Goal: Task Accomplishment & Management: Complete application form

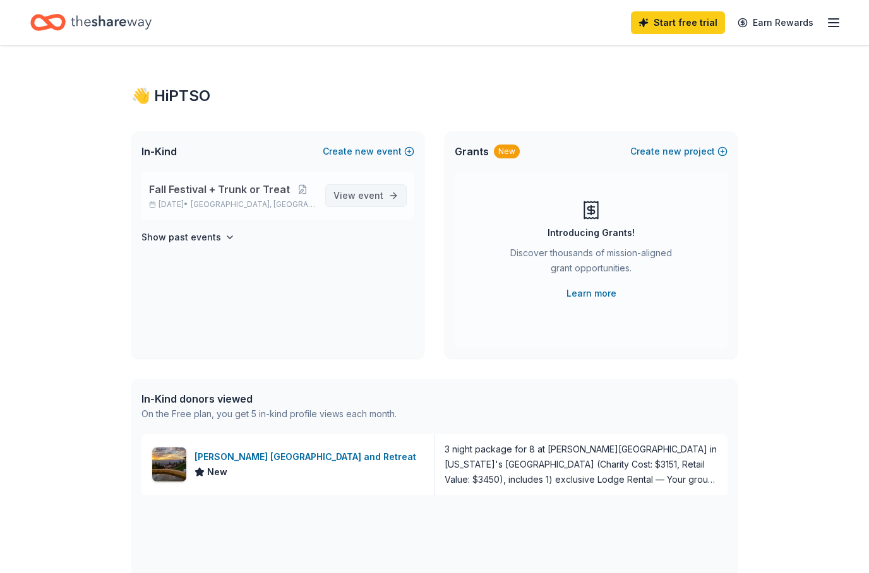
click at [385, 195] on link "View event" at bounding box center [365, 195] width 81 height 23
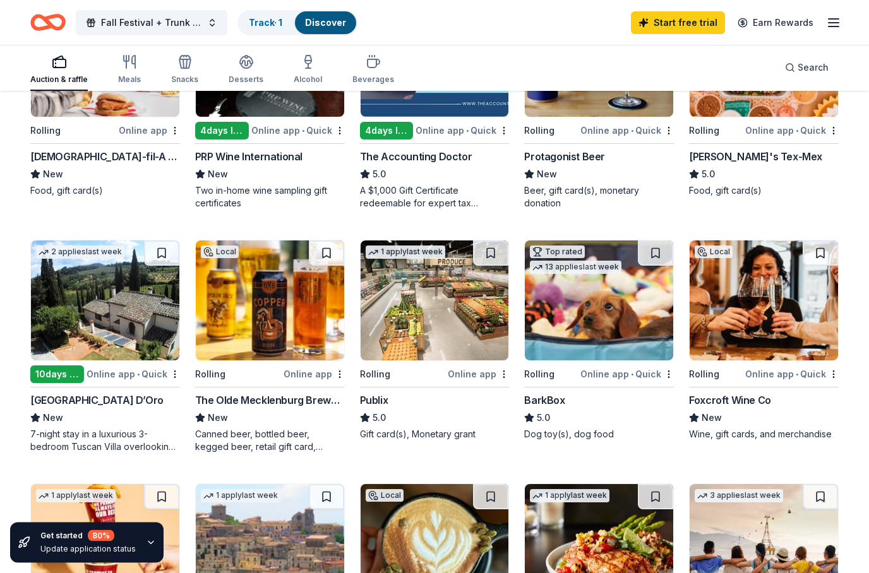
scroll to position [237, 0]
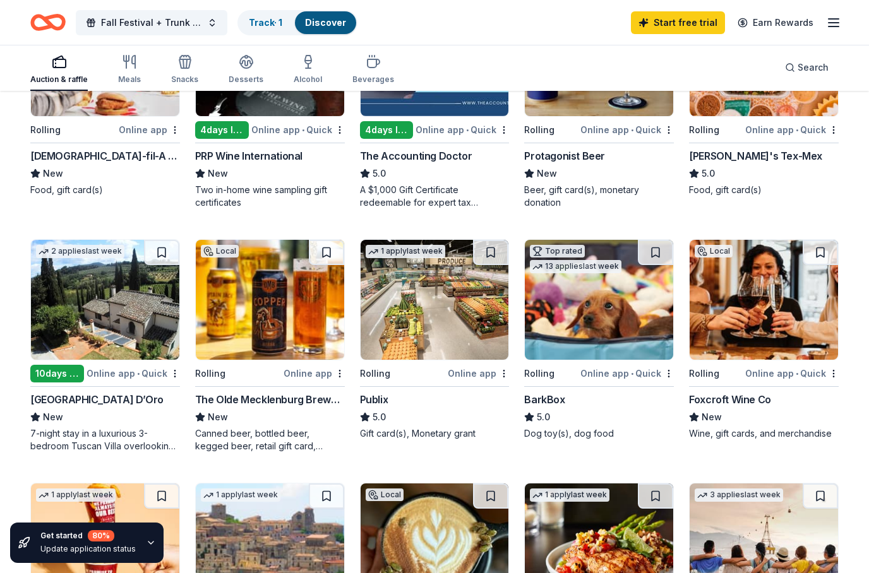
click at [611, 381] on div "Top rated 13 applies last week Rolling Online app • Quick BarkBox 5.0 Dog toy(s…" at bounding box center [599, 339] width 150 height 201
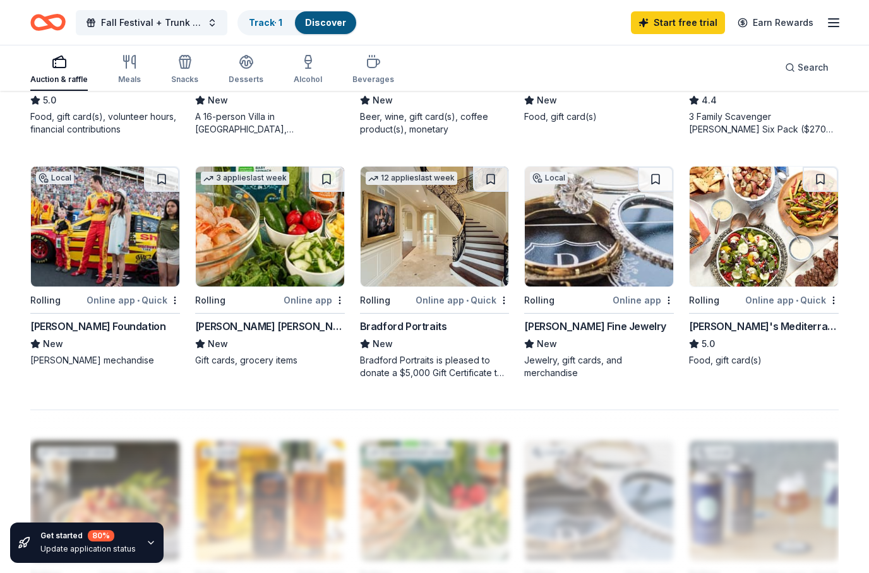
scroll to position [800, 0]
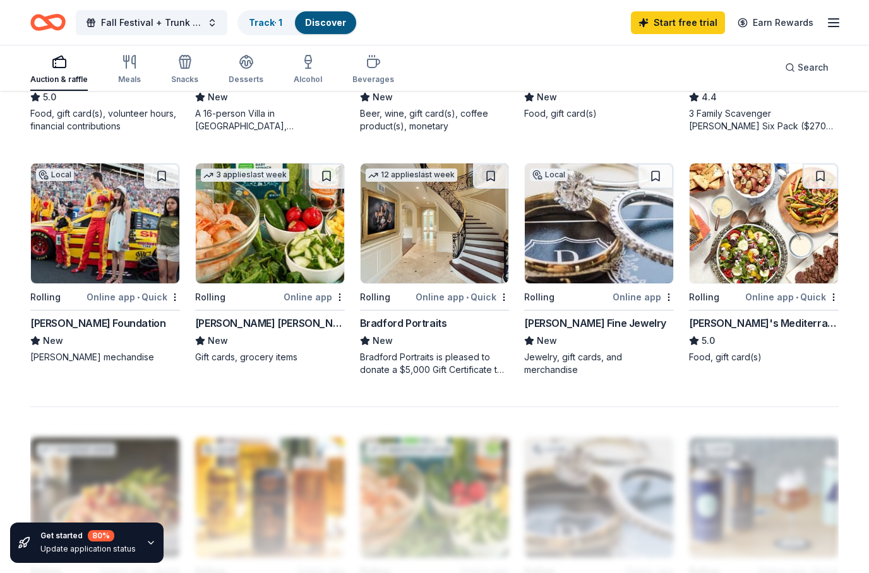
click at [279, 263] on img at bounding box center [270, 223] width 148 height 120
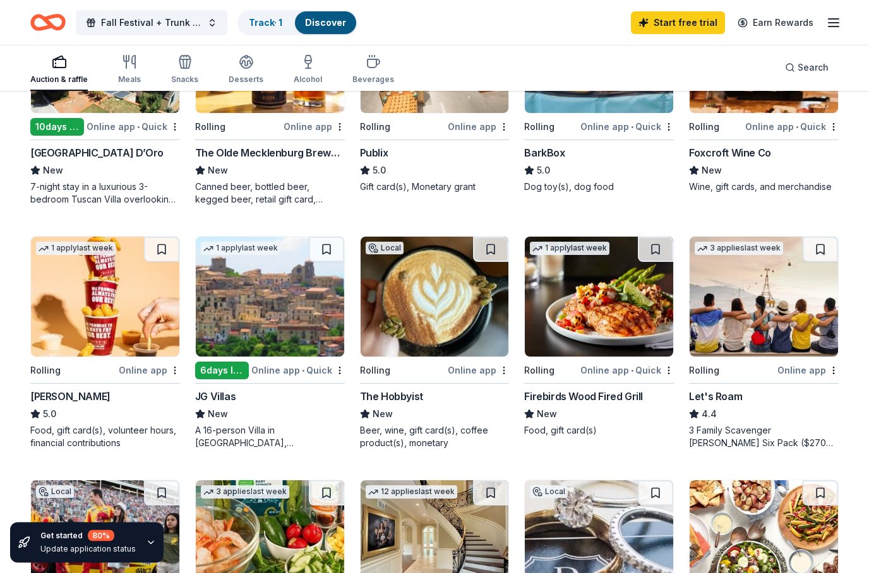
scroll to position [482, 0]
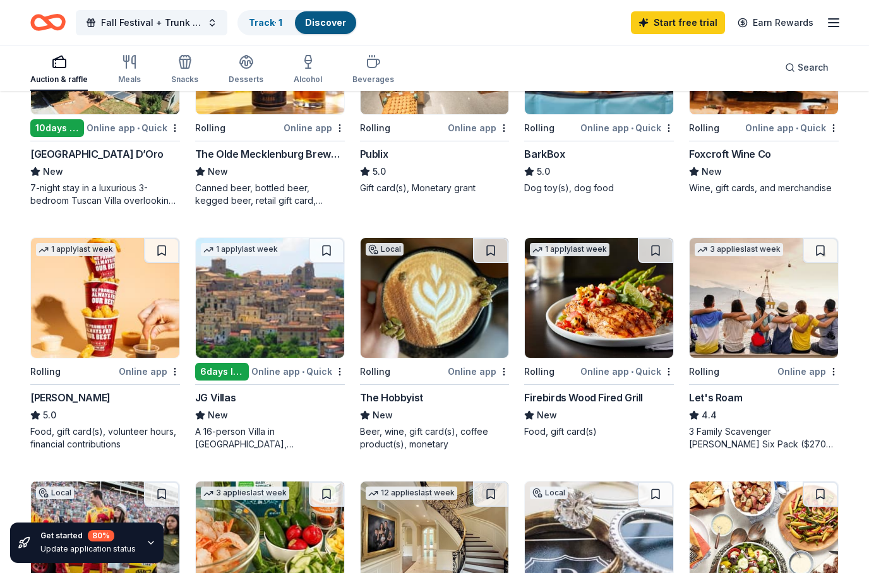
click at [769, 282] on img at bounding box center [763, 298] width 148 height 120
click at [465, 347] on img at bounding box center [434, 298] width 148 height 120
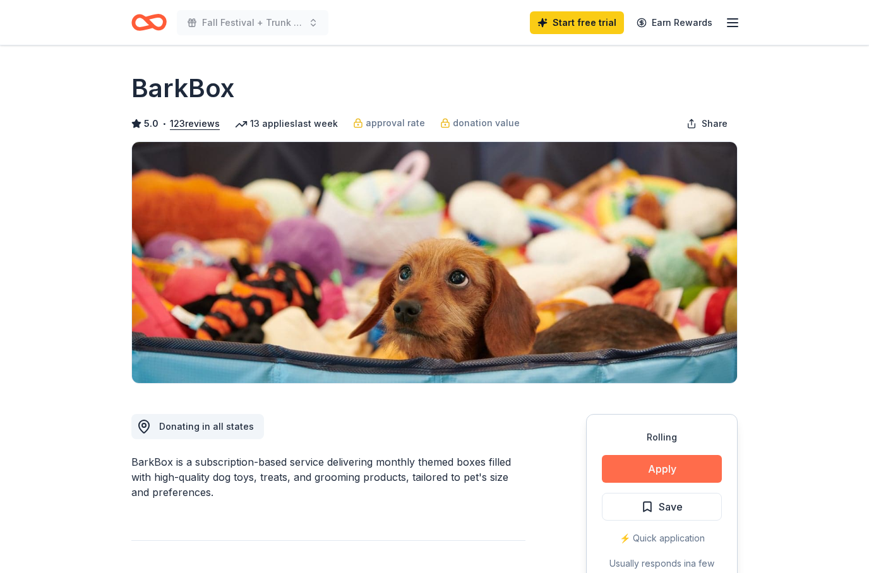
click at [697, 467] on button "Apply" at bounding box center [662, 469] width 120 height 28
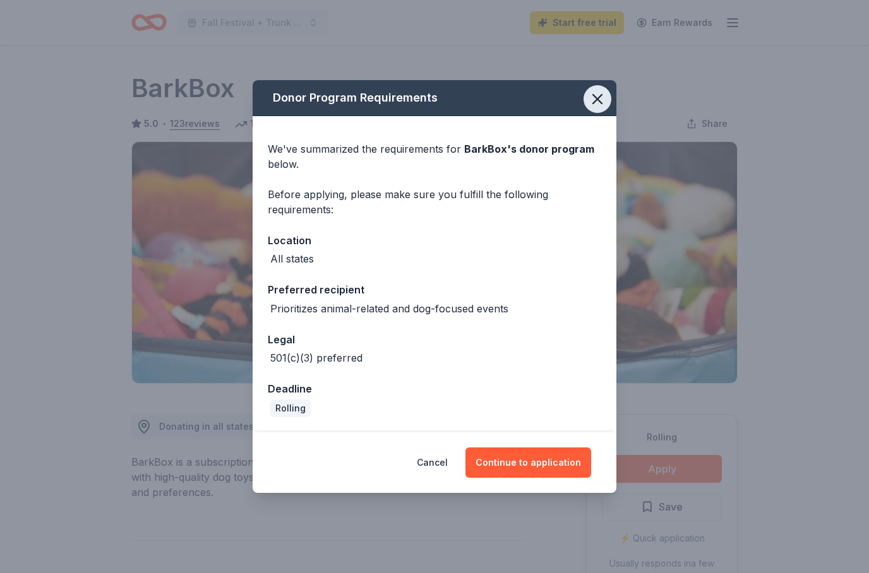
click at [594, 98] on icon "button" at bounding box center [597, 99] width 18 height 18
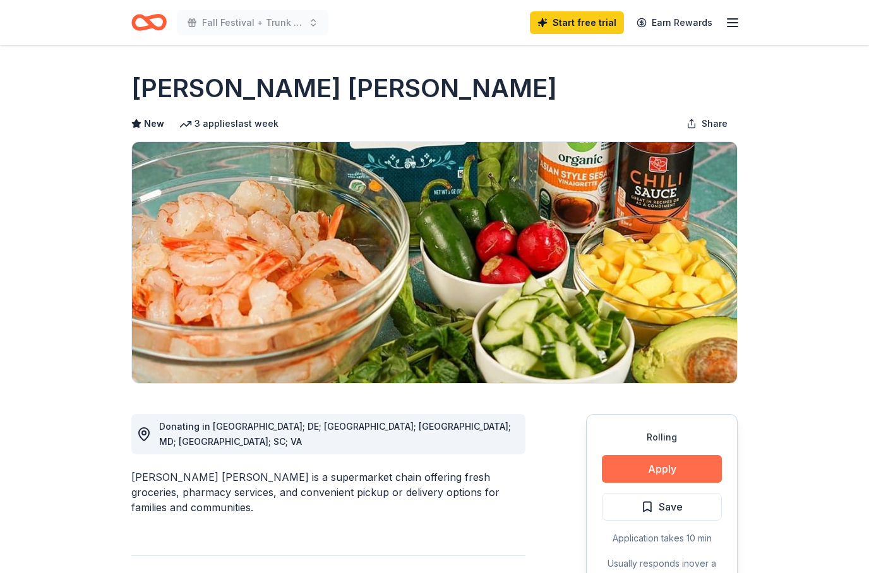
click at [657, 471] on button "Apply" at bounding box center [662, 469] width 120 height 28
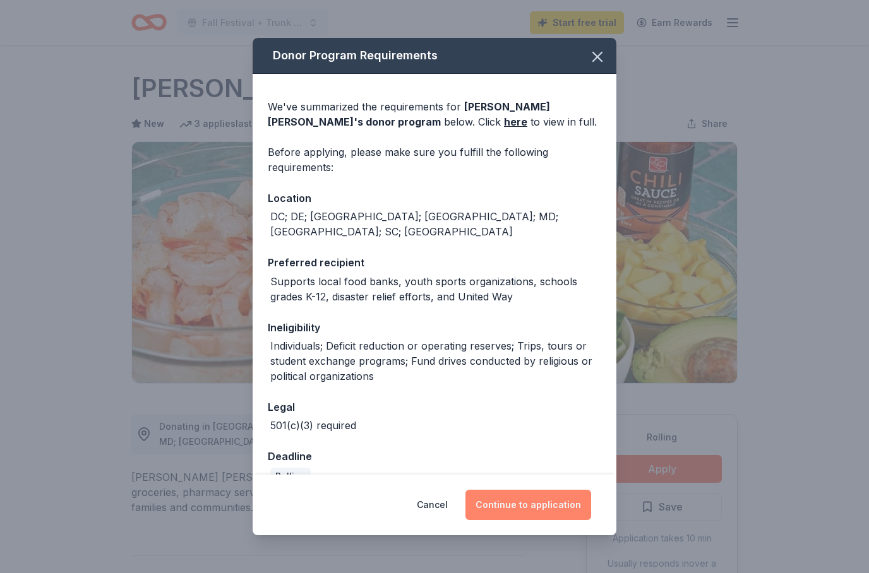
click at [549, 502] on button "Continue to application" at bounding box center [528, 505] width 126 height 30
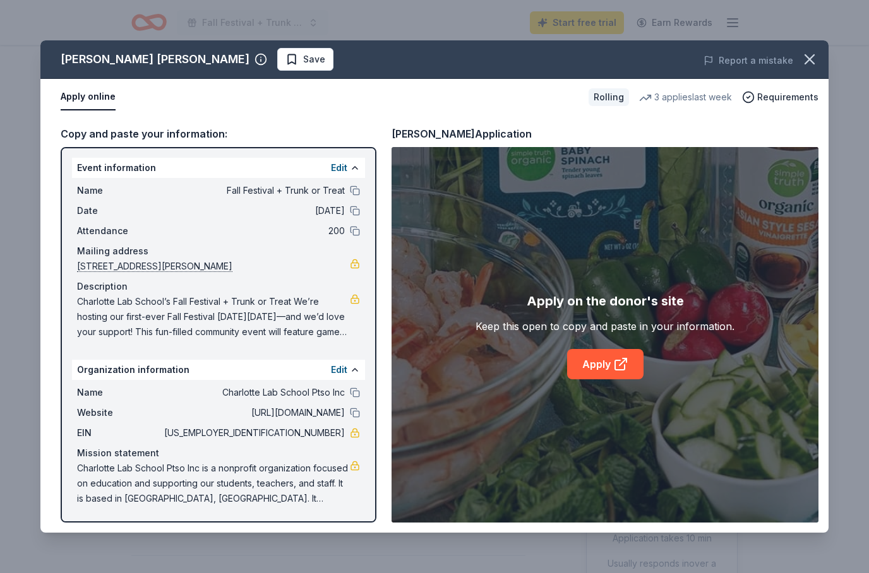
scroll to position [1, 0]
click at [616, 376] on link "Apply" at bounding box center [605, 364] width 76 height 30
click at [316, 436] on span "81-4066854" at bounding box center [253, 432] width 183 height 15
click at [347, 326] on span "Charlotte Lab School’s Fall Festival + Trunk or Treat We’re hosting our first-e…" at bounding box center [213, 316] width 273 height 45
click at [340, 376] on button "Edit" at bounding box center [339, 369] width 16 height 15
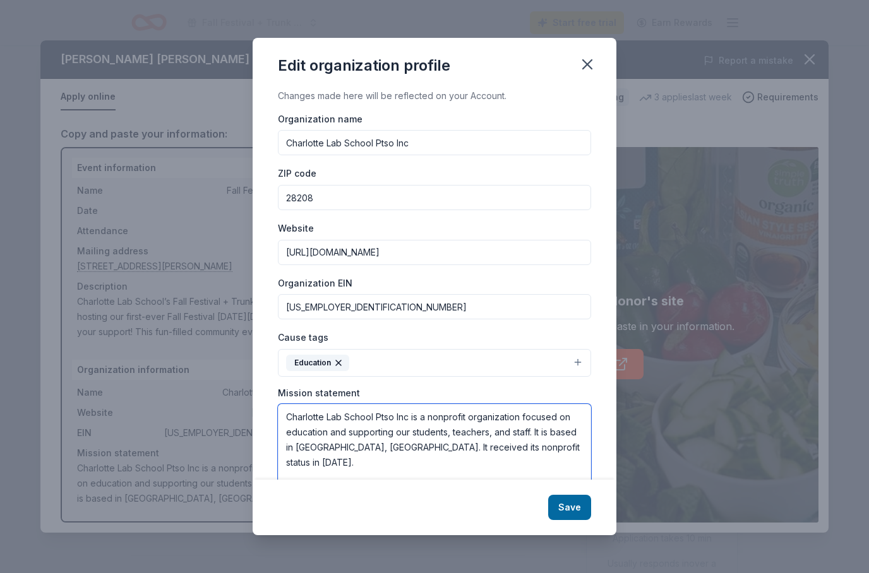
click at [295, 420] on textarea "Charlotte Lab School Ptso Inc is a nonprofit organization focused on education …" at bounding box center [434, 447] width 313 height 87
click at [304, 420] on textarea "Charlotte Lab School Ptso Inc is a nonprofit organization focused on education …" at bounding box center [434, 447] width 313 height 87
click at [304, 419] on textarea "Charlotte Lab School Ptso Inc is a nonprofit organization focused on education …" at bounding box center [434, 447] width 313 height 87
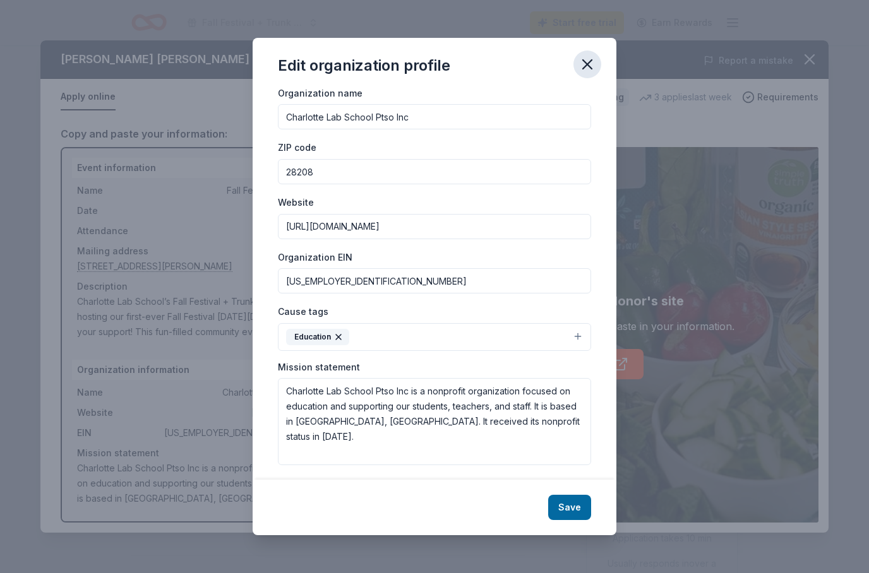
click at [598, 64] on button "button" at bounding box center [587, 64] width 28 height 28
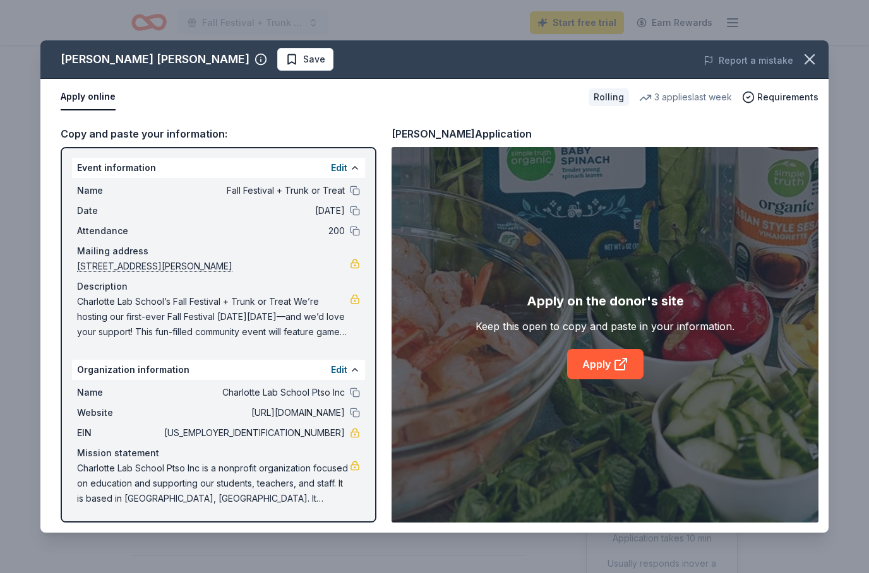
scroll to position [0, 0]
click at [346, 167] on button "Edit" at bounding box center [339, 167] width 16 height 15
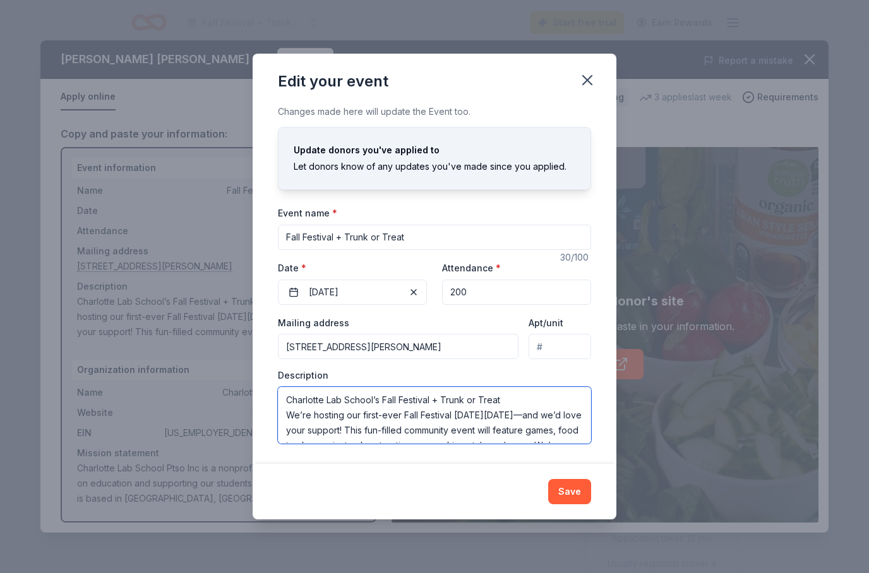
click at [300, 401] on textarea "Charlotte Lab School’s Fall Festival + Trunk or Treat We’re hosting our first-e…" at bounding box center [434, 415] width 313 height 57
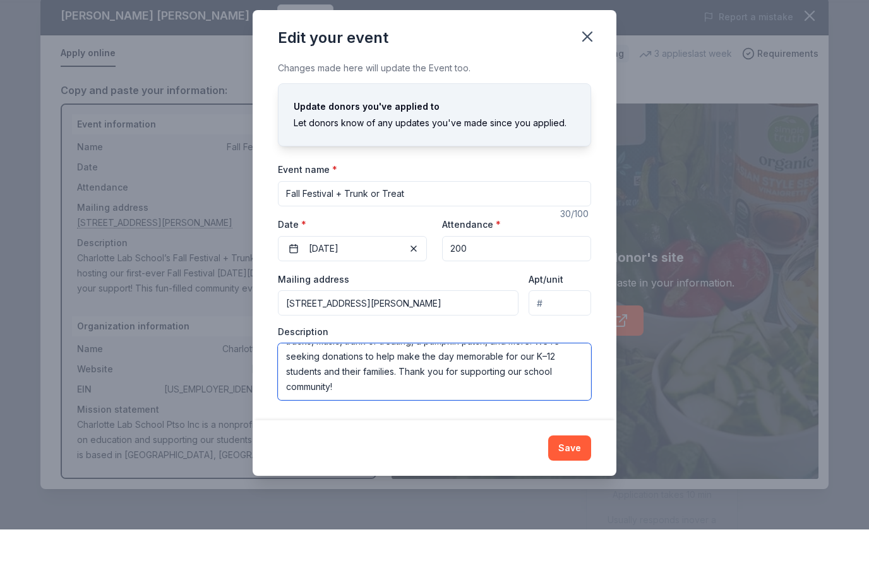
click at [418, 399] on textarea "Charlotte Lab School’s Fall Festival + Trunk or Treat We’re hosting our first-e…" at bounding box center [434, 415] width 313 height 57
click at [457, 387] on textarea "Charlotte Lab School’s Fall Festival + Trunk or Treat We’re hosting our first-e…" at bounding box center [434, 415] width 313 height 57
paste textarea "Last year, as a PTSO we hosted a last-minute Trunk or Treat for families. The r…"
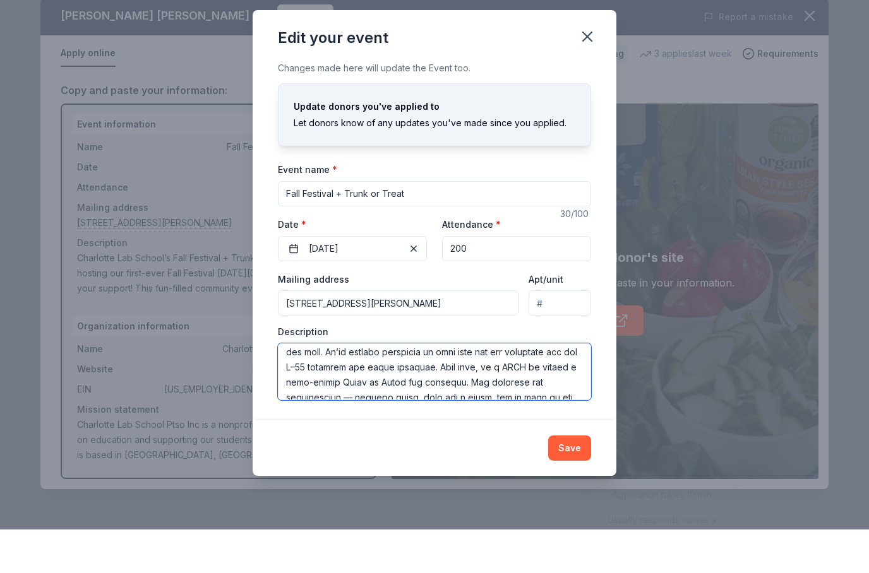
click at [460, 387] on textarea at bounding box center [434, 415] width 313 height 57
click at [458, 387] on textarea at bounding box center [434, 415] width 313 height 57
click at [429, 387] on textarea at bounding box center [434, 415] width 313 height 57
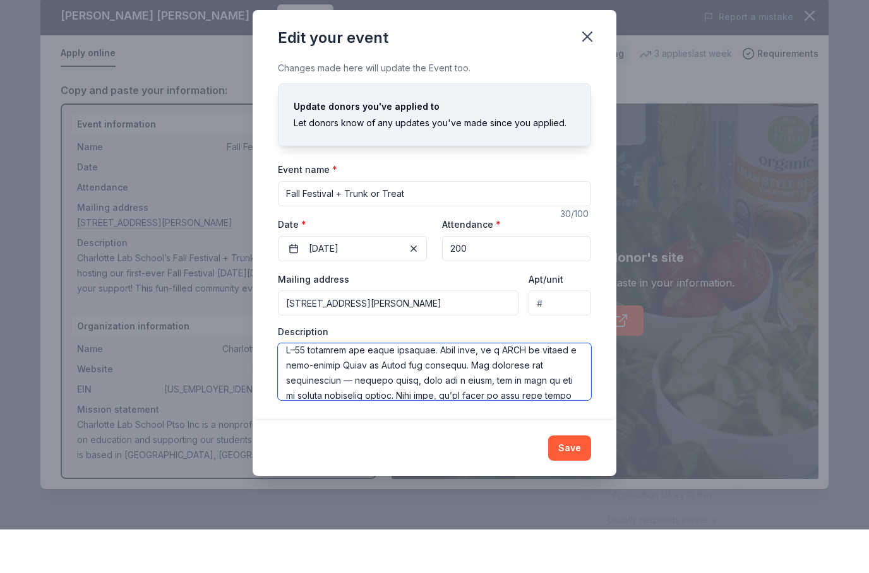
scroll to position [81, 0]
click at [462, 387] on textarea at bounding box center [434, 415] width 313 height 57
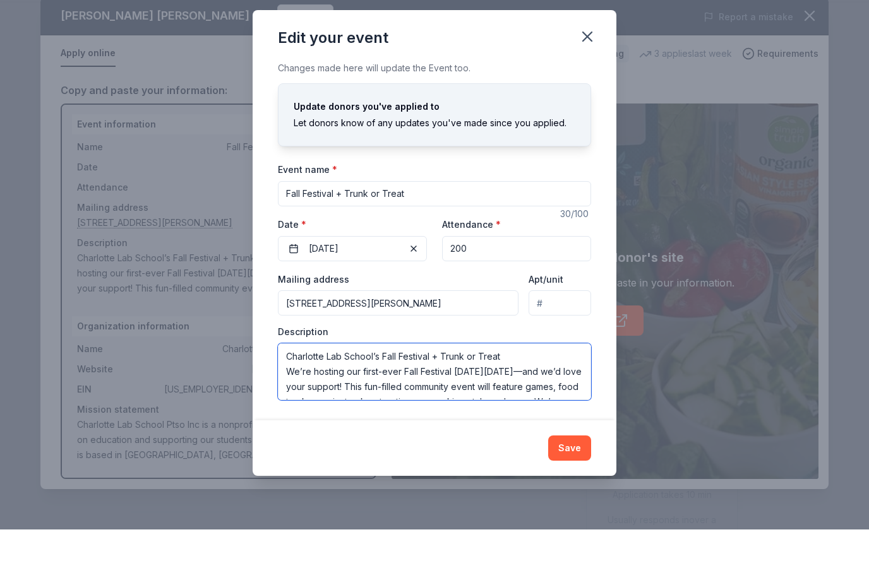
scroll to position [0, 0]
click at [295, 387] on textarea "Charlotte Lab School’s Fall Festival + Trunk or Treat We’re hosting our first-e…" at bounding box center [434, 415] width 313 height 57
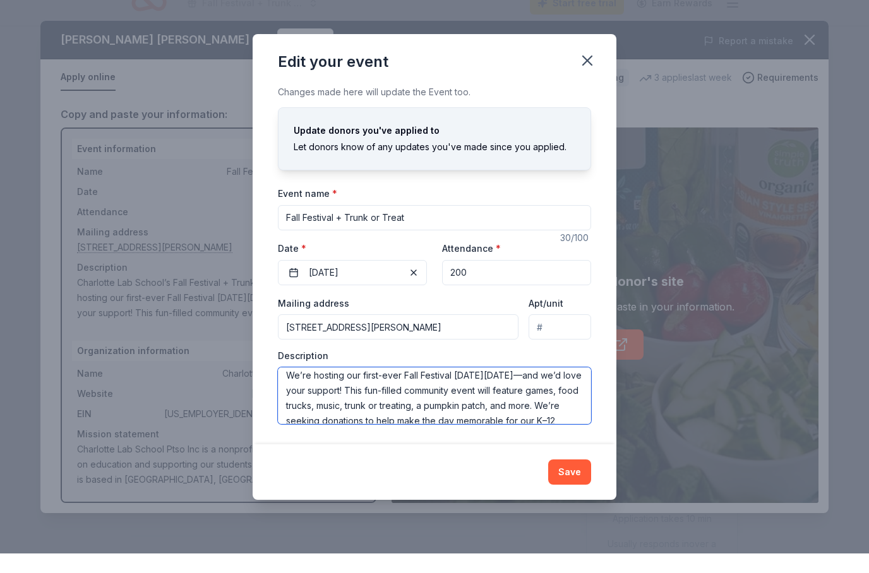
scroll to position [21, 0]
click at [413, 415] on textarea "Charlotte Lab School’s Fall Festival + Trunk or Treat We’re hosting our first-e…" at bounding box center [434, 415] width 313 height 57
paste textarea "Last year, as a PTSO we hosted a last-minute Trunk or Treat for families. The r…"
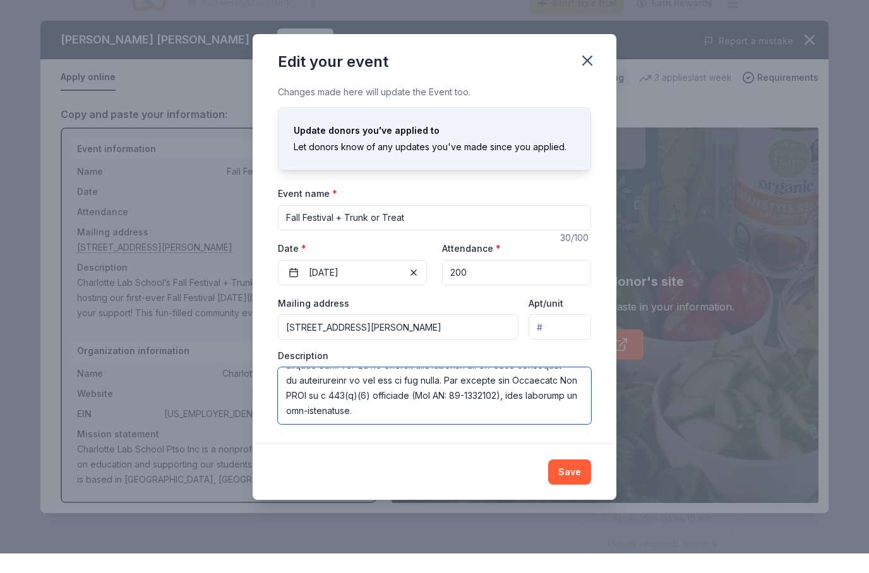
scroll to position [288, 0]
type textarea "Charlotte Lab School’s Fall Festival + Trunk or Treat We’re hosting our first-e…"
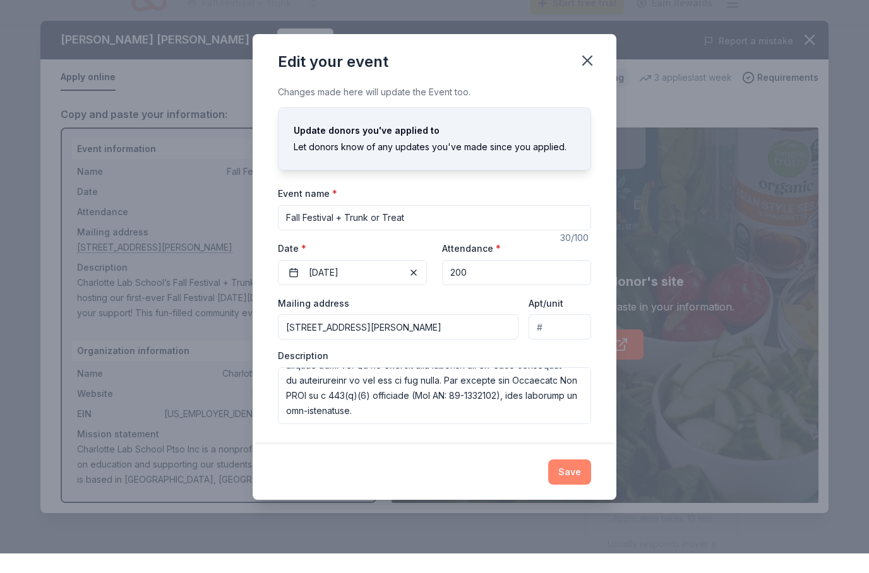
click at [580, 501] on button "Save" at bounding box center [569, 491] width 43 height 25
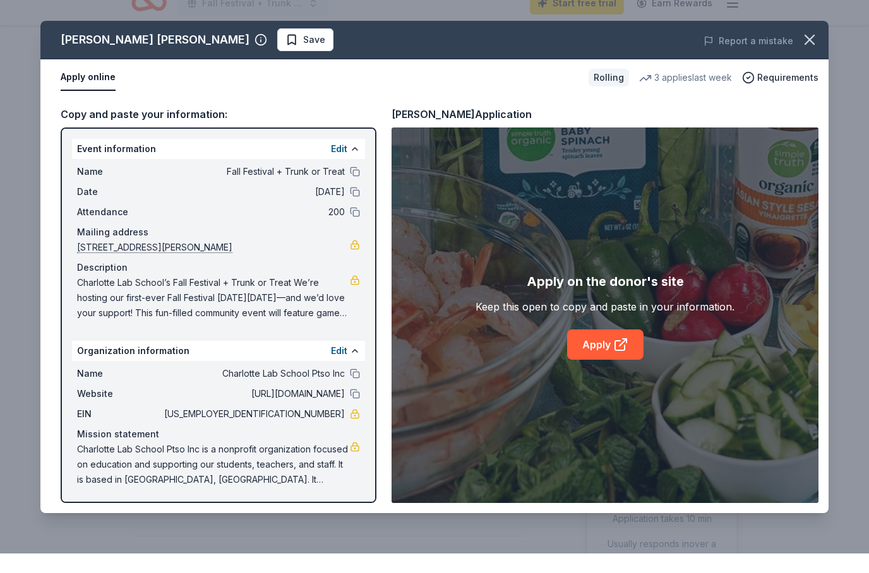
scroll to position [20, 0]
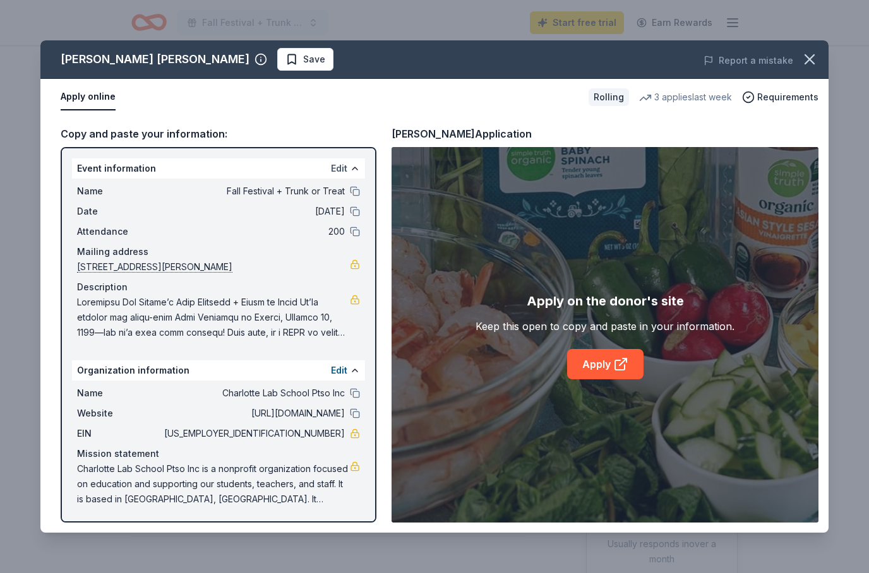
click at [345, 165] on button "Edit" at bounding box center [339, 168] width 16 height 15
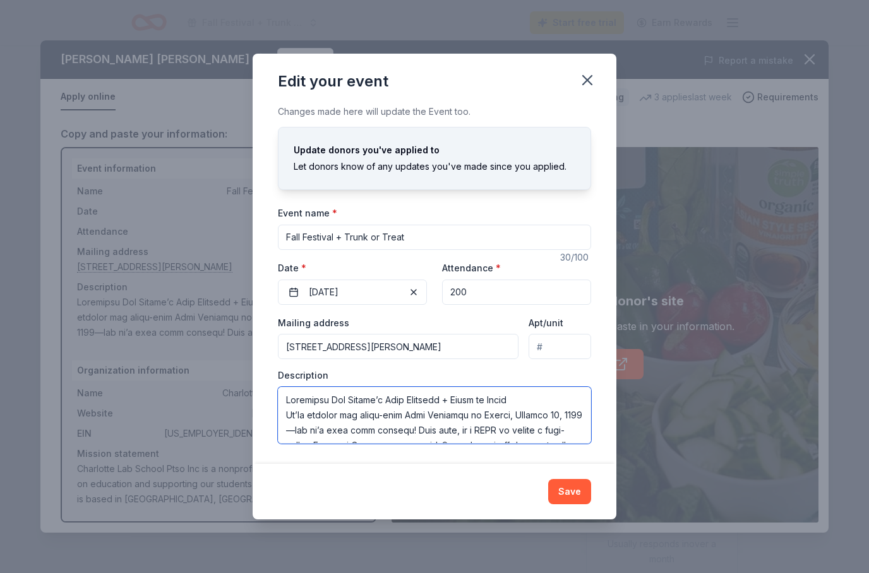
click at [467, 444] on textarea at bounding box center [434, 415] width 313 height 57
click at [294, 427] on textarea at bounding box center [434, 415] width 313 height 57
click at [363, 444] on textarea at bounding box center [434, 415] width 313 height 57
click at [384, 444] on textarea at bounding box center [434, 415] width 313 height 57
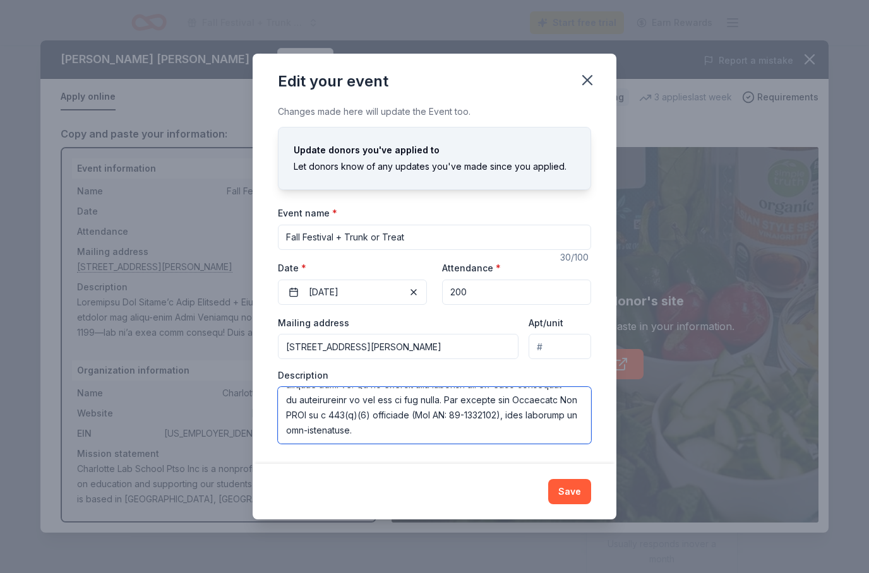
click at [364, 444] on textarea at bounding box center [434, 415] width 313 height 57
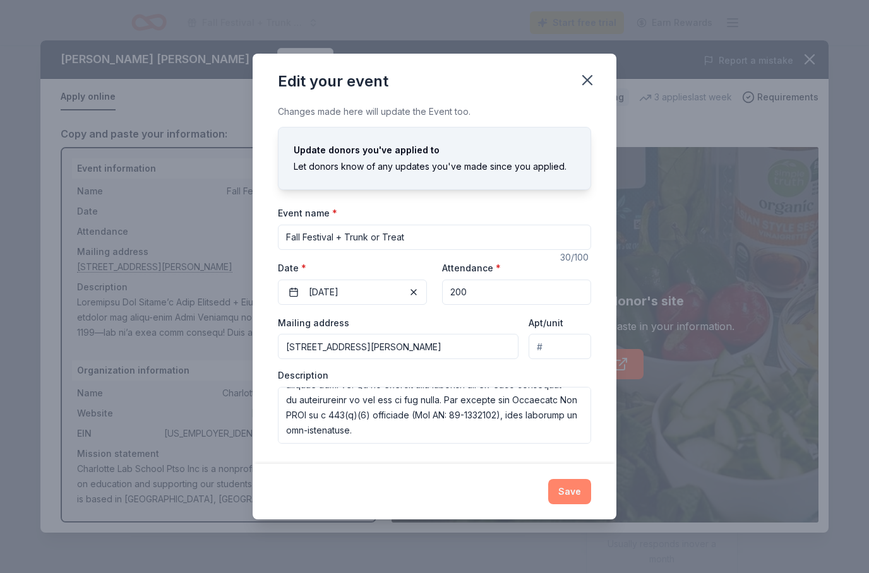
click at [579, 504] on button "Save" at bounding box center [569, 491] width 43 height 25
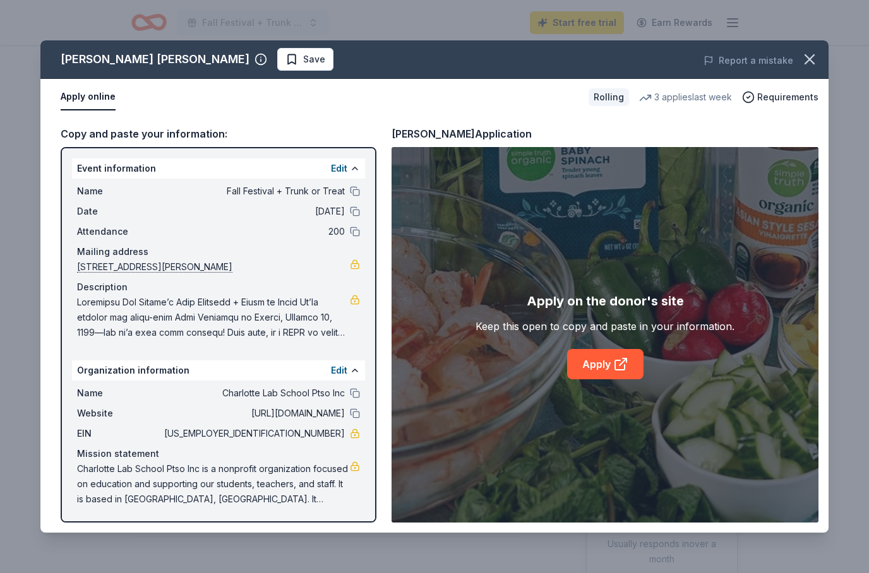
scroll to position [0, 0]
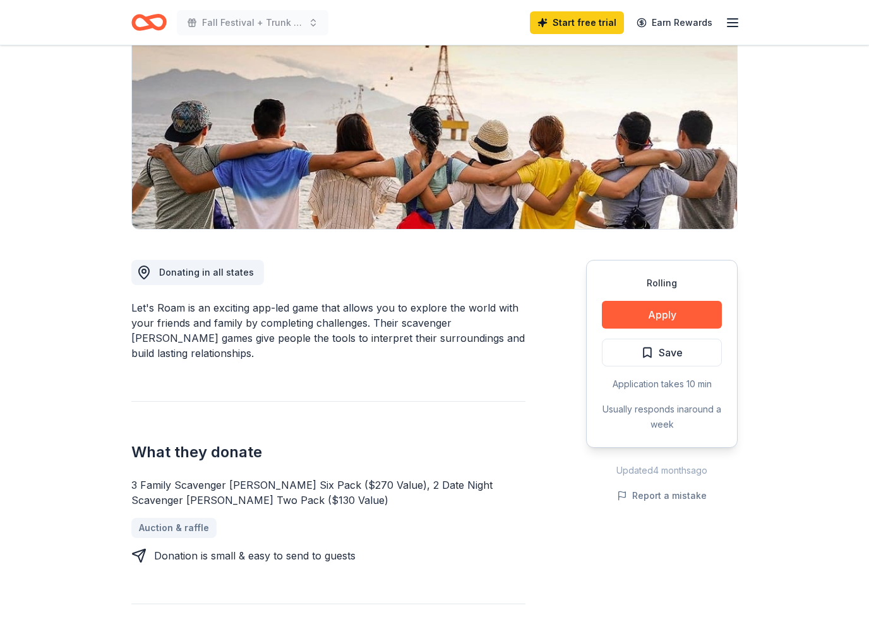
scroll to position [157, 0]
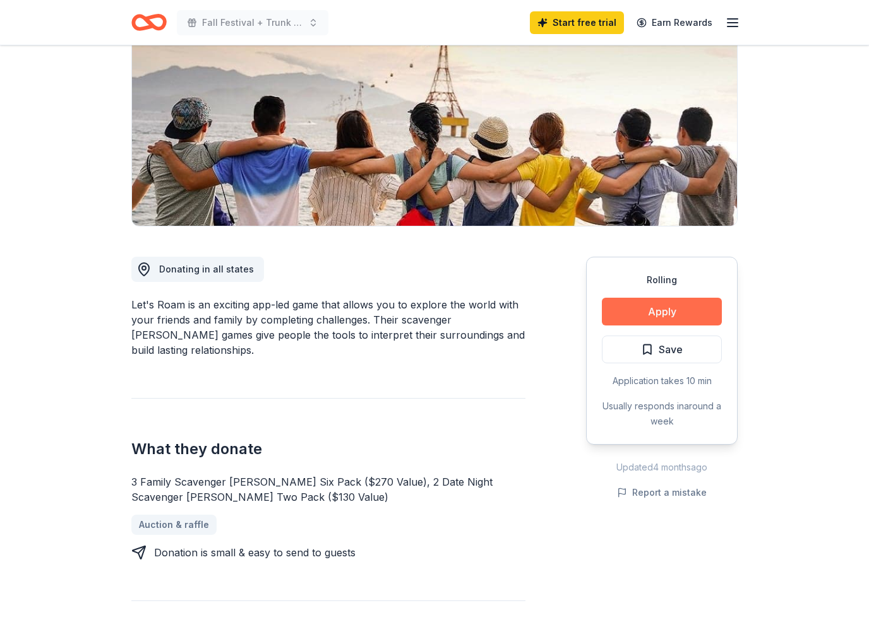
click at [703, 318] on button "Apply" at bounding box center [662, 313] width 120 height 28
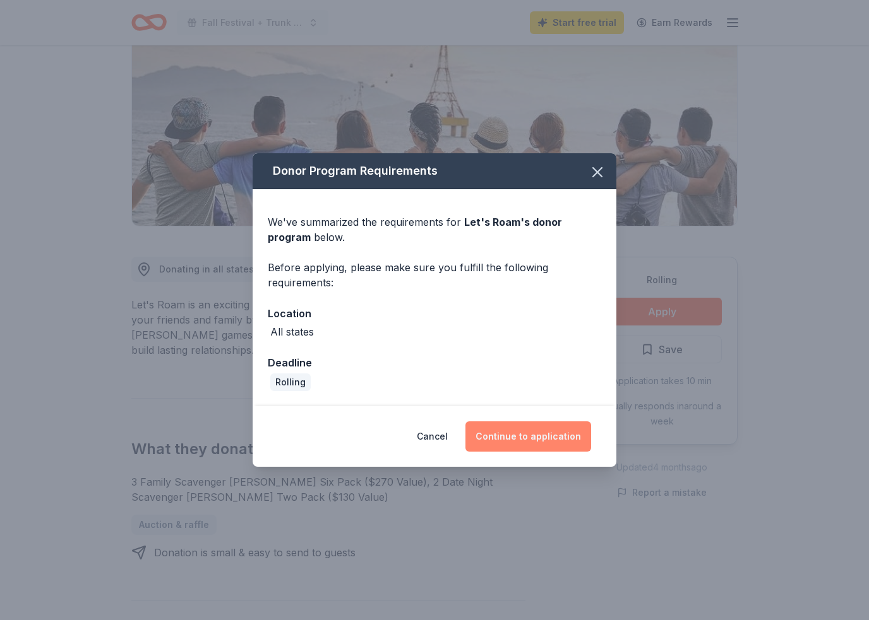
click at [569, 434] on button "Continue to application" at bounding box center [528, 437] width 126 height 30
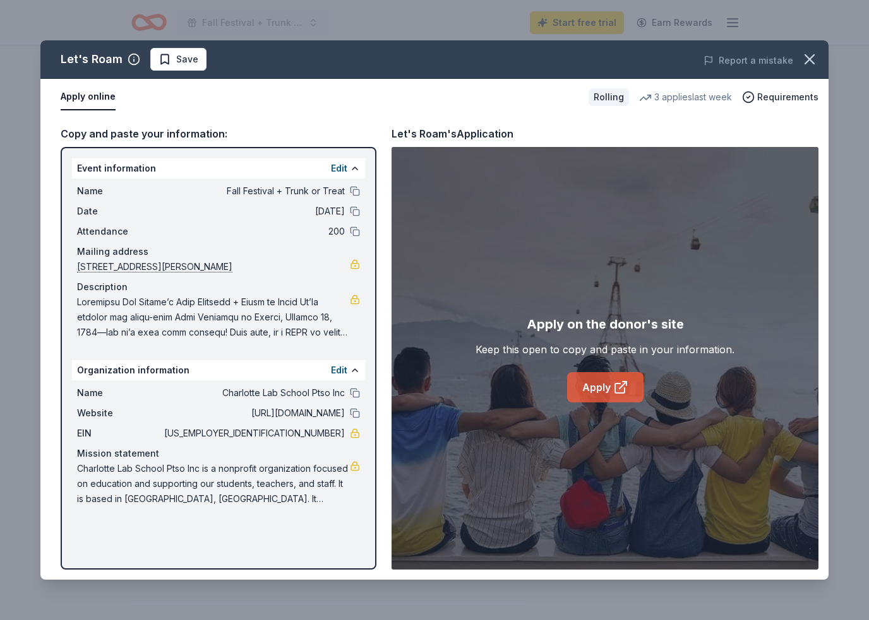
click at [622, 386] on icon at bounding box center [622, 385] width 7 height 7
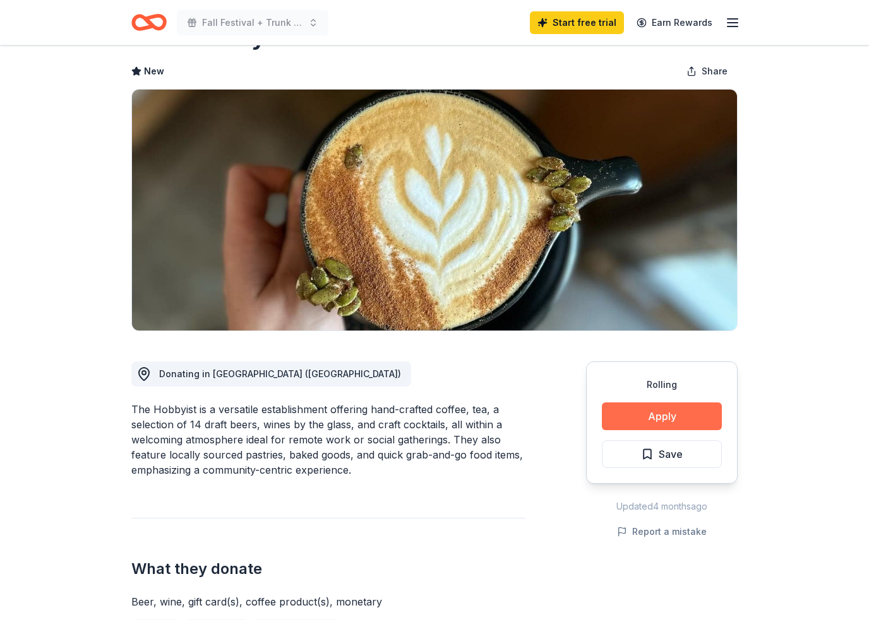
click at [697, 423] on button "Apply" at bounding box center [662, 417] width 120 height 28
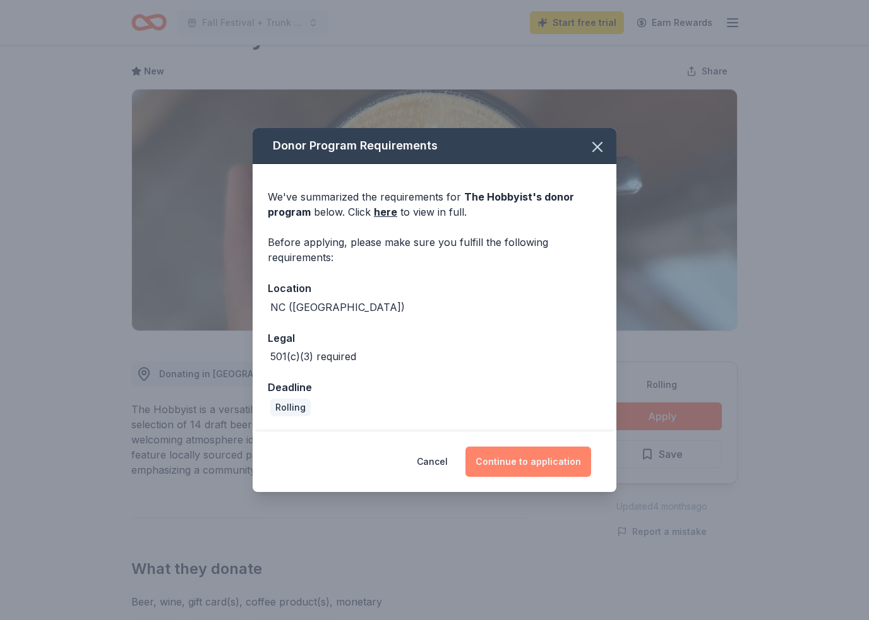
click at [544, 463] on button "Continue to application" at bounding box center [528, 462] width 126 height 30
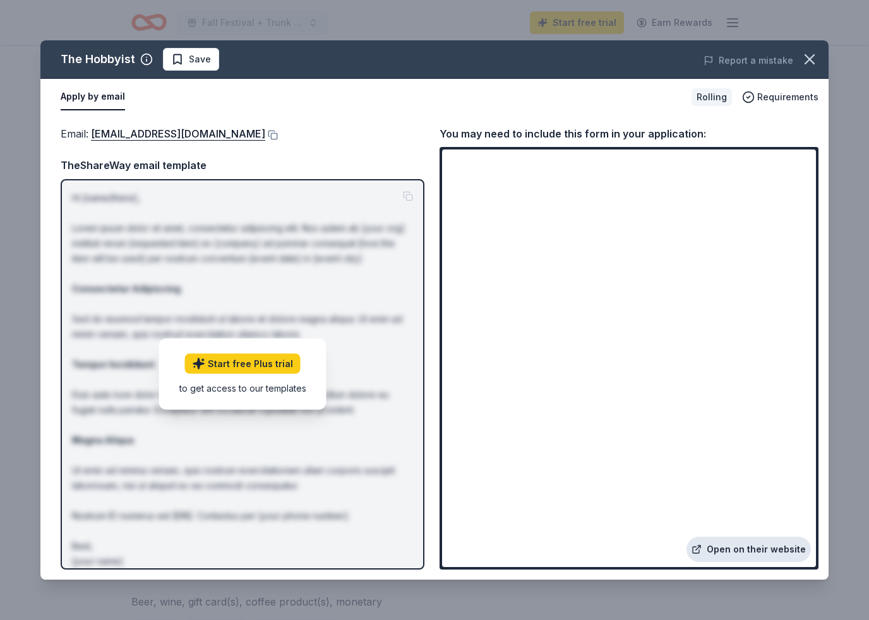
click at [779, 552] on link "Open on their website" at bounding box center [748, 549] width 124 height 25
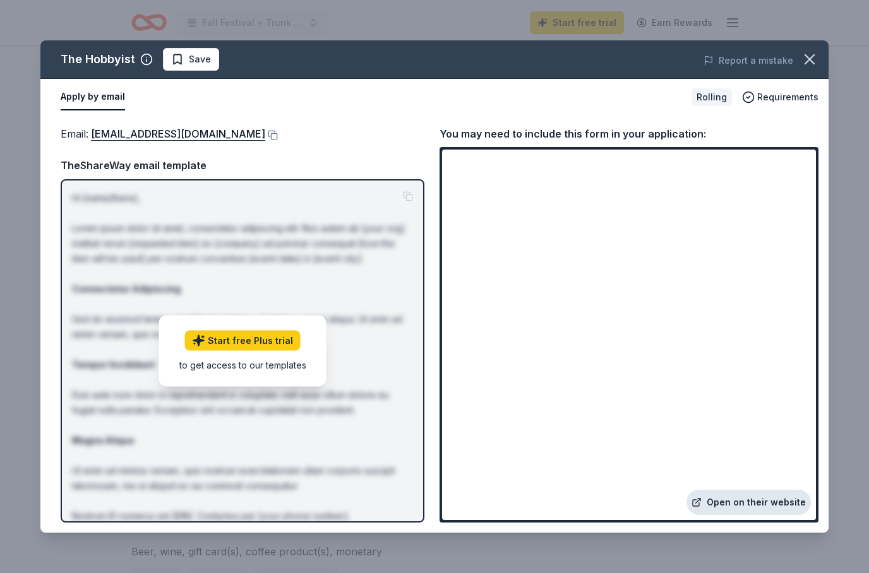
scroll to position [102, 0]
